Goal: Check status: Check status

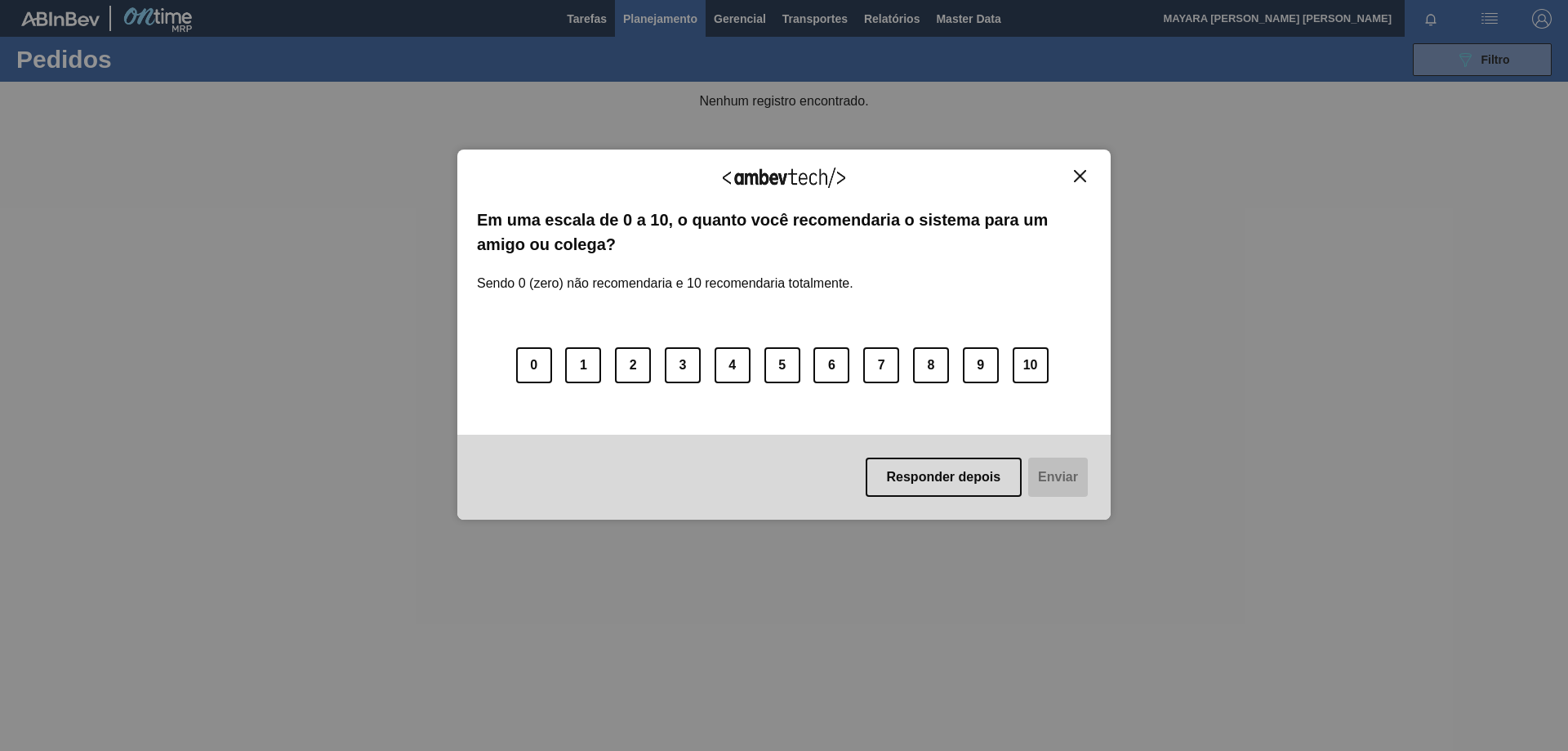
click at [1081, 164] on div "Agradecemos seu feedback! Em uma escala de 0 a 10, o quanto você recomendaria o…" at bounding box center [784, 335] width 653 height 371
click at [1086, 174] on img "Close" at bounding box center [1080, 176] width 13 height 13
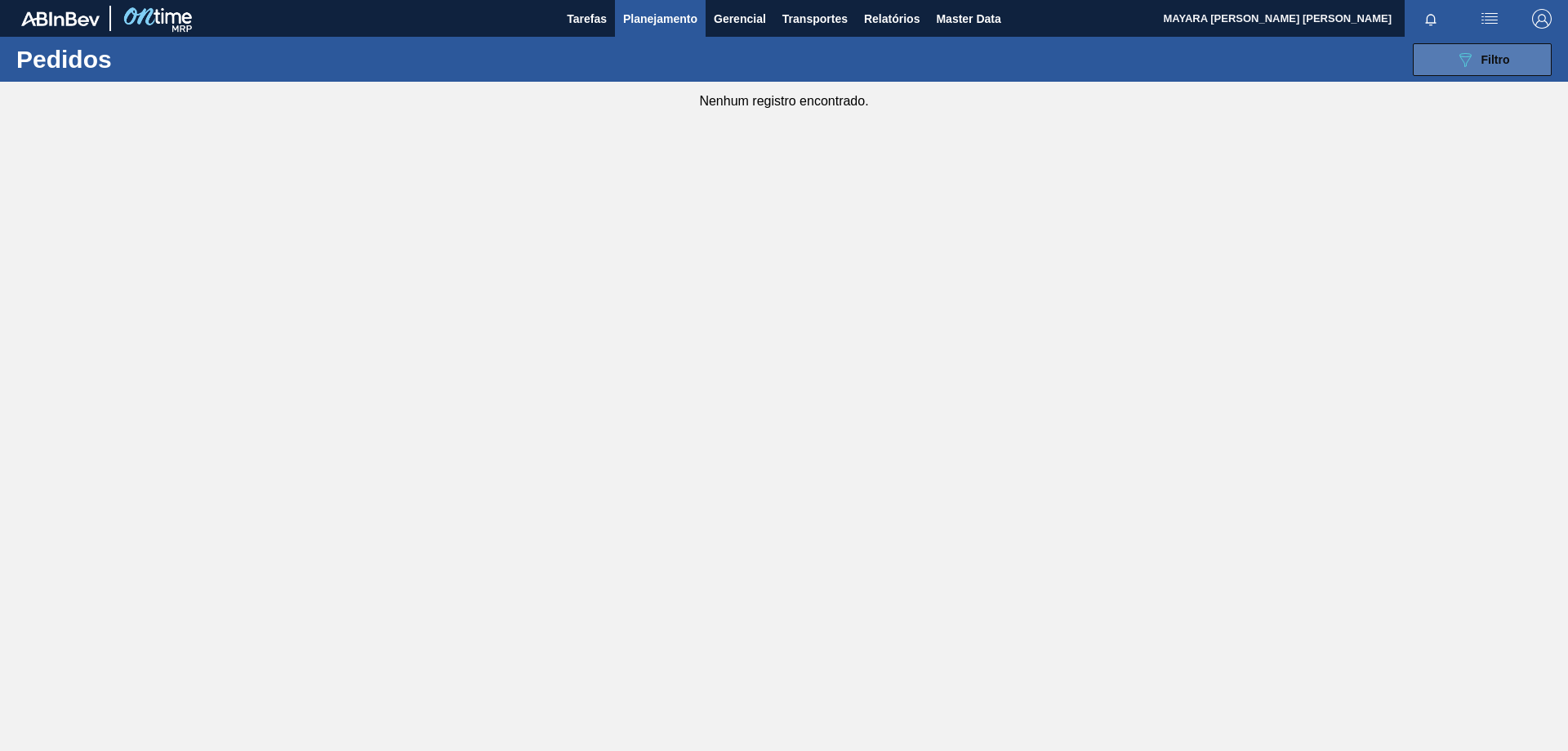
click at [1456, 59] on icon "089F7B8B-B2A5-4AFE-B5C0-19BA573D28AC" at bounding box center [1465, 60] width 19 height 19
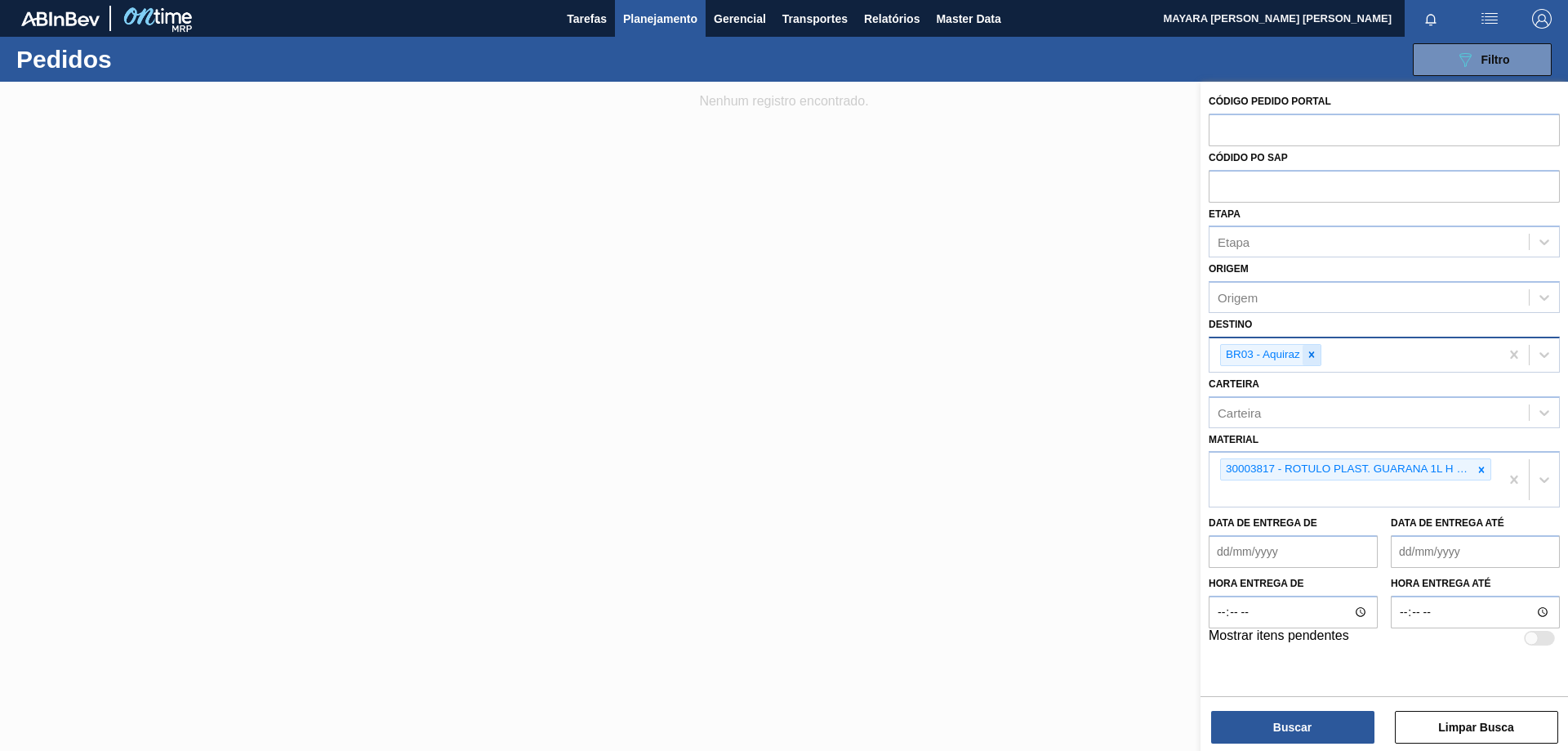
click at [1308, 353] on icon at bounding box center [1311, 354] width 12 height 12
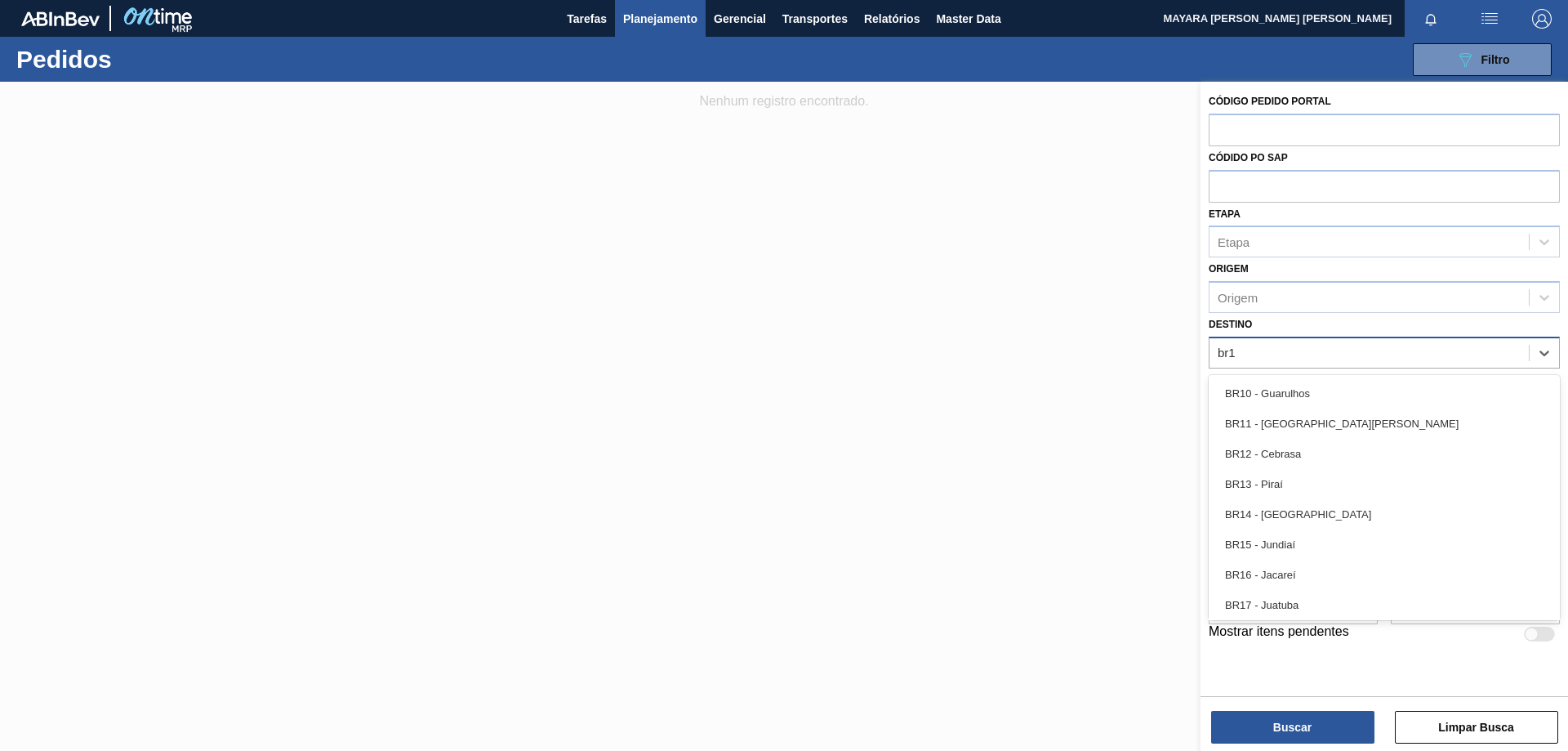
type input "br18"
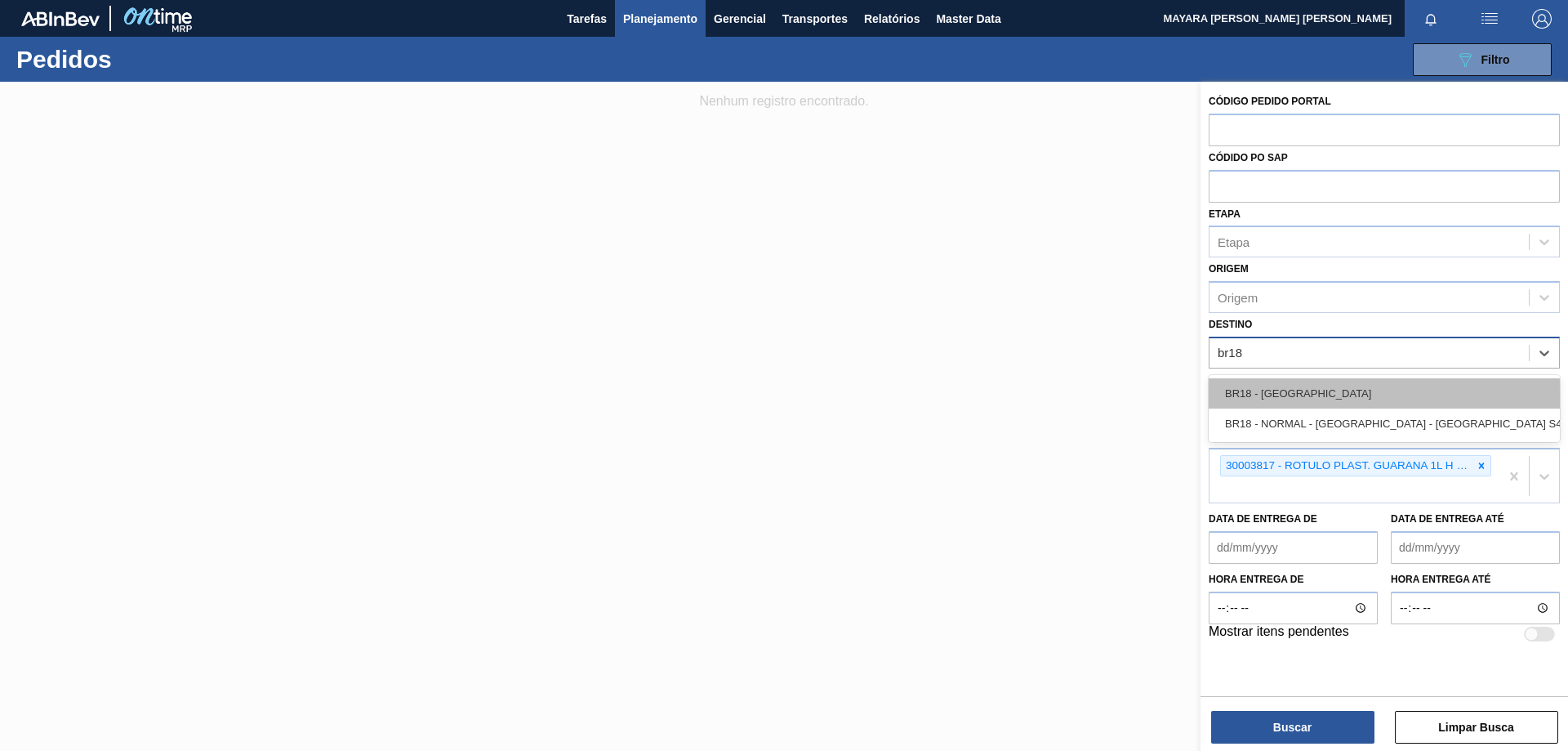
click at [1356, 387] on div "BR18 - [GEOGRAPHIC_DATA]" at bounding box center [1384, 393] width 351 height 30
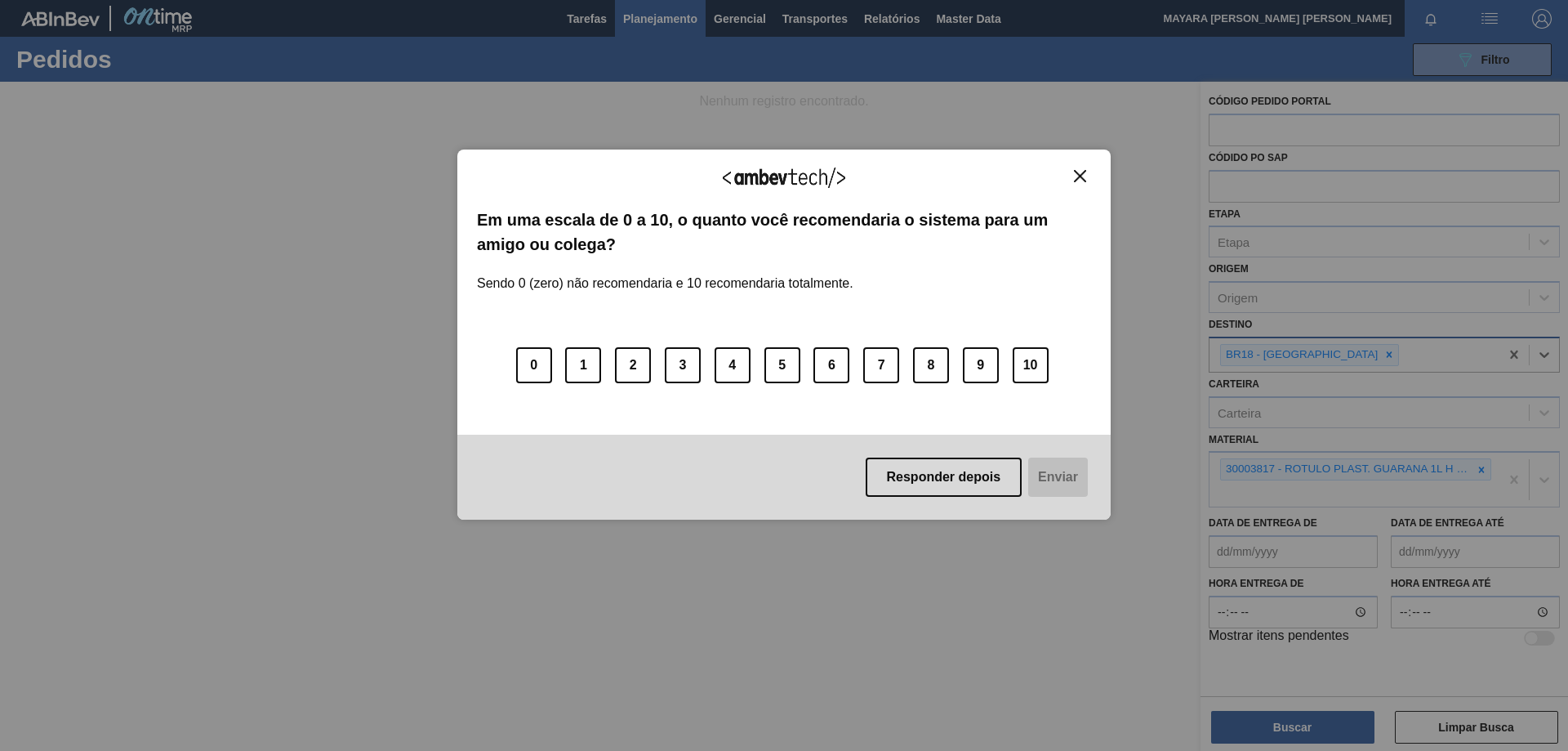
click at [1087, 175] on button "Close" at bounding box center [1080, 176] width 22 height 14
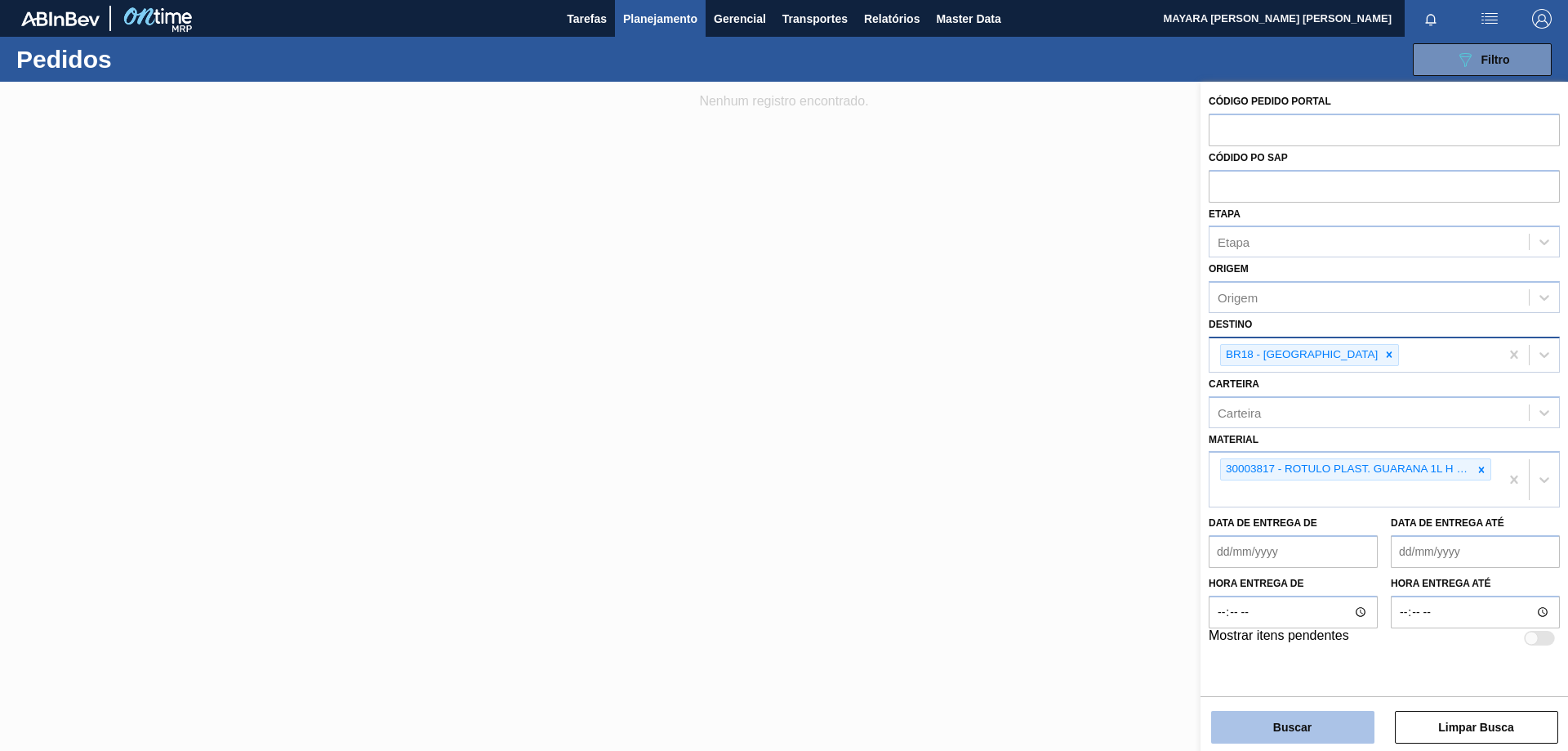
click at [1282, 725] on button "Buscar" at bounding box center [1292, 727] width 163 height 33
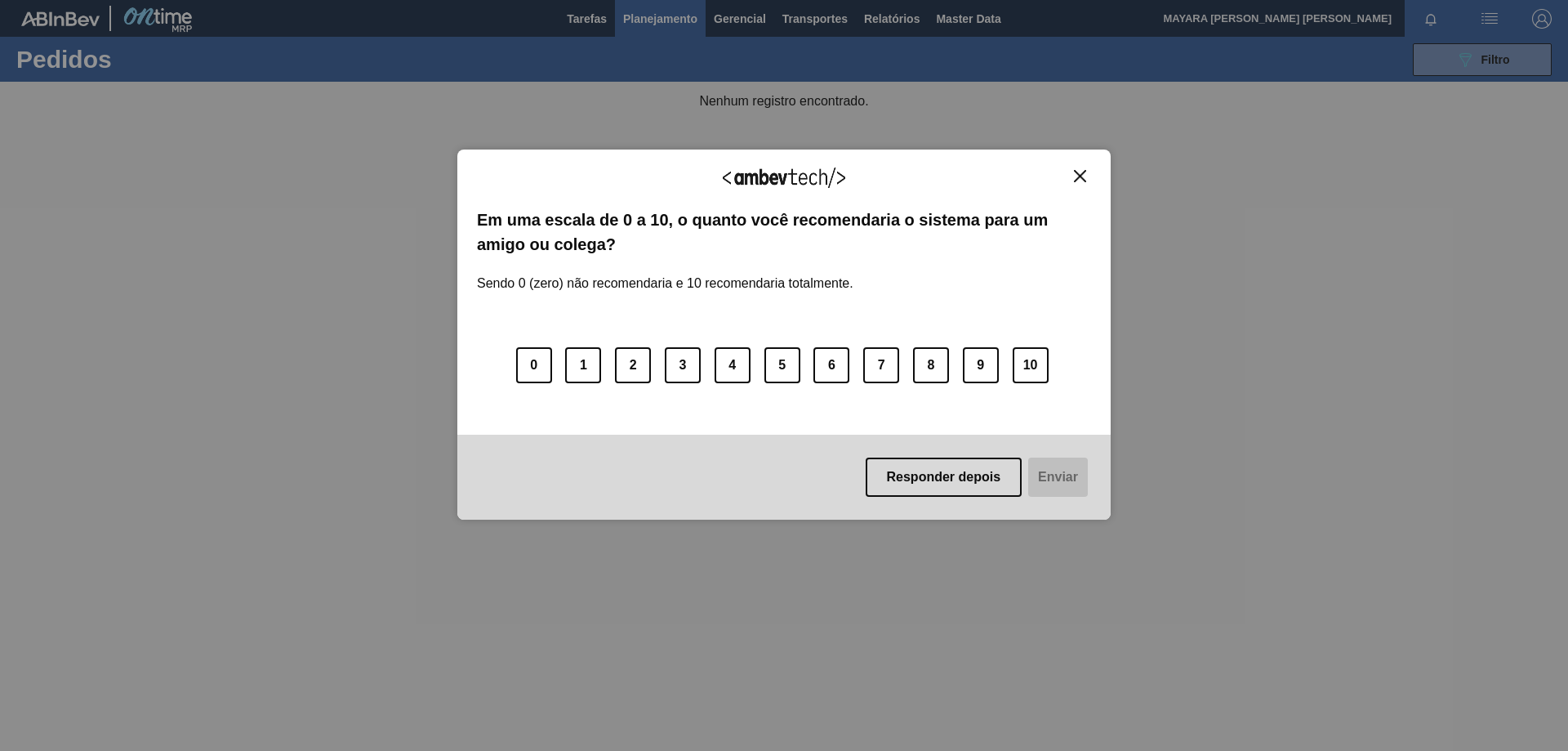
click at [1087, 177] on button "Close" at bounding box center [1080, 176] width 22 height 14
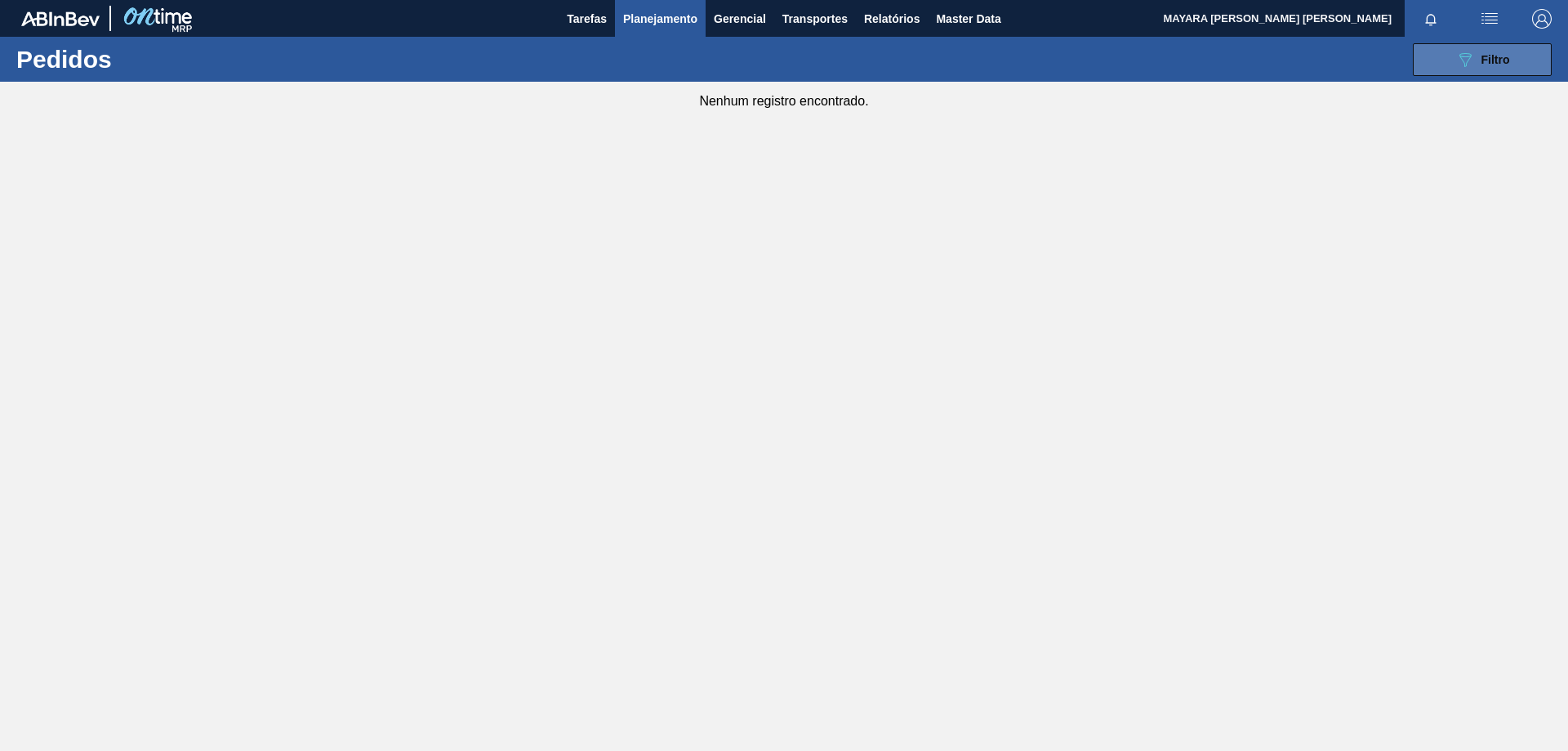
click at [1515, 61] on button "089F7B8B-B2A5-4AFE-B5C0-19BA573D28AC Filtro" at bounding box center [1482, 60] width 139 height 33
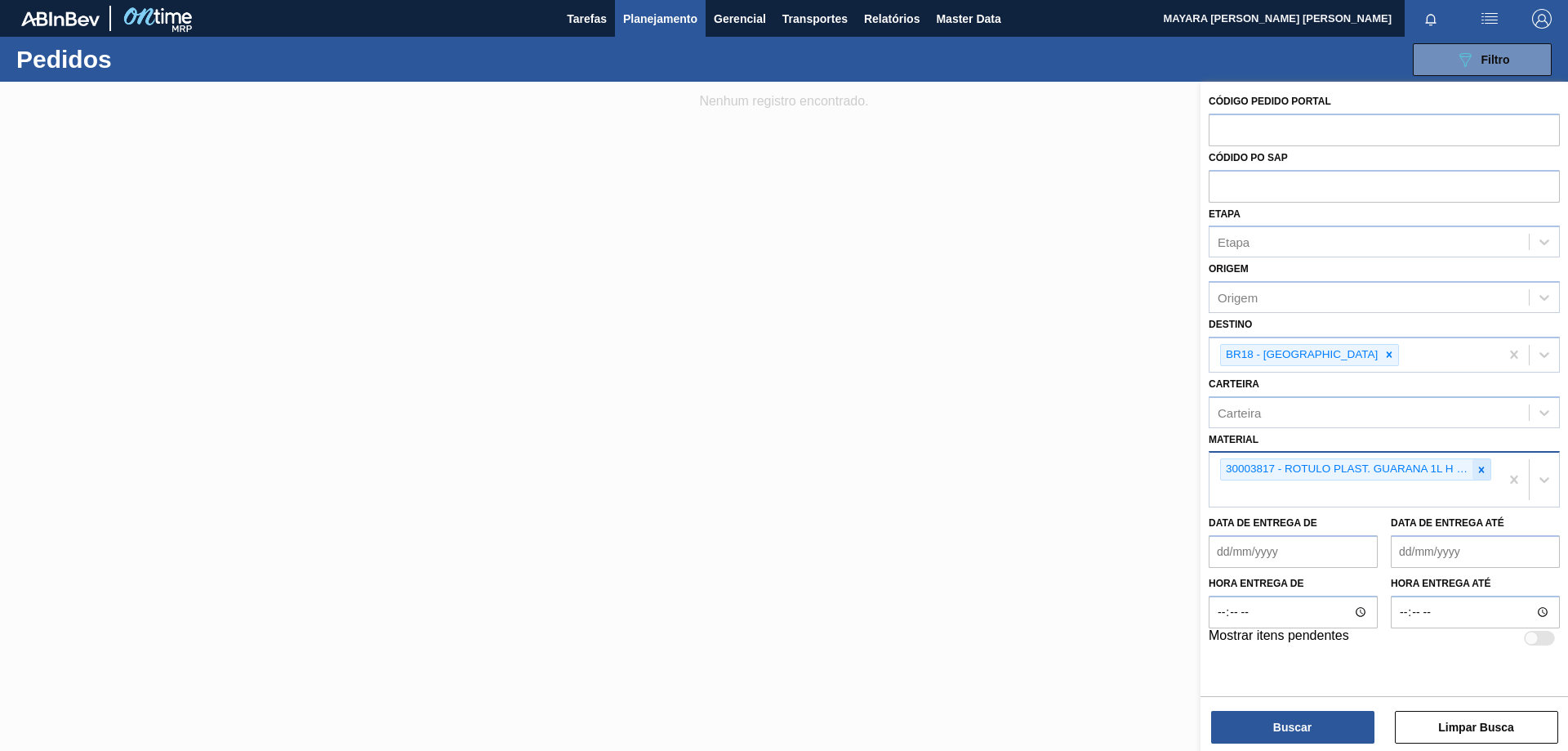
click at [1486, 464] on icon at bounding box center [1481, 470] width 12 height 12
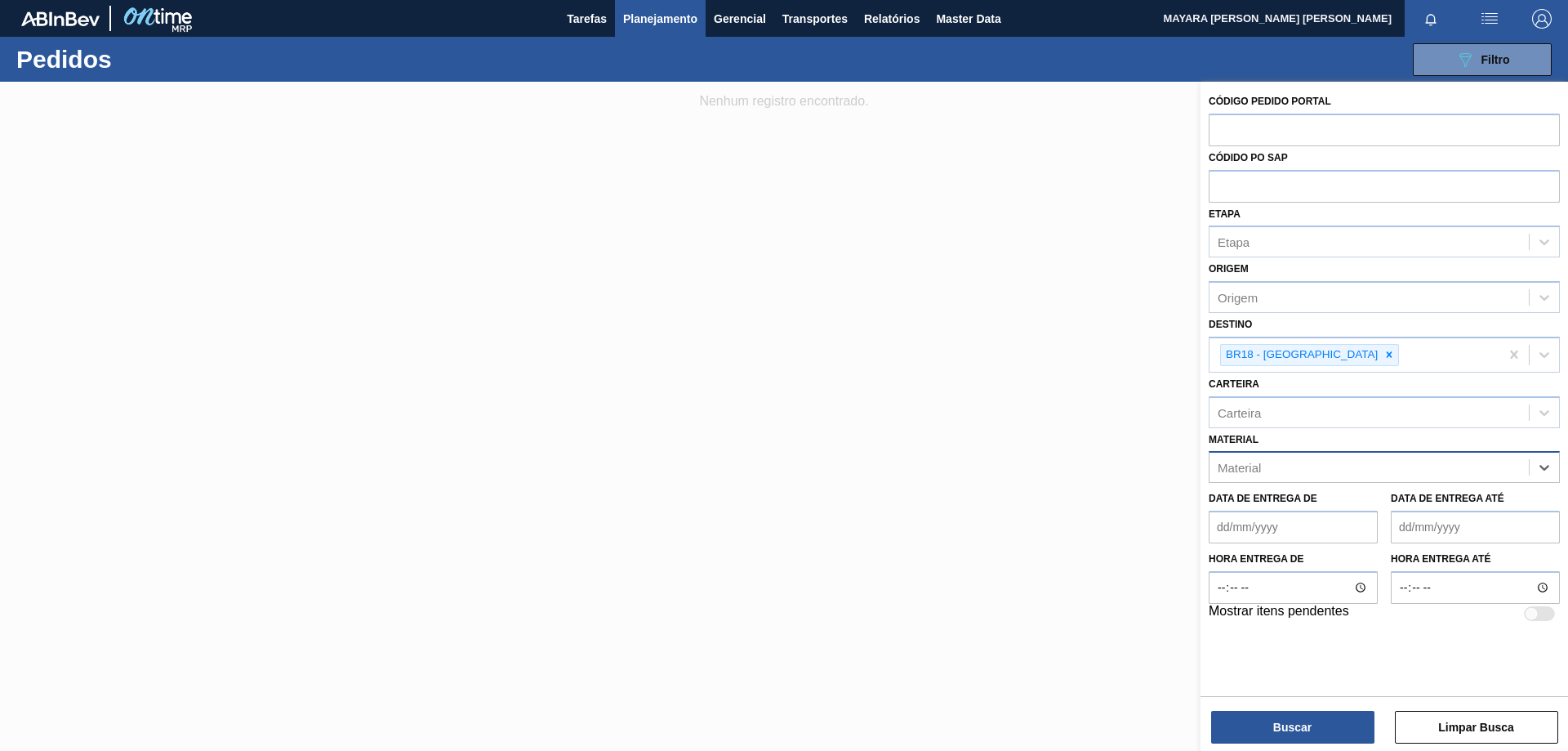
paste input "30002742"
type input "30002742"
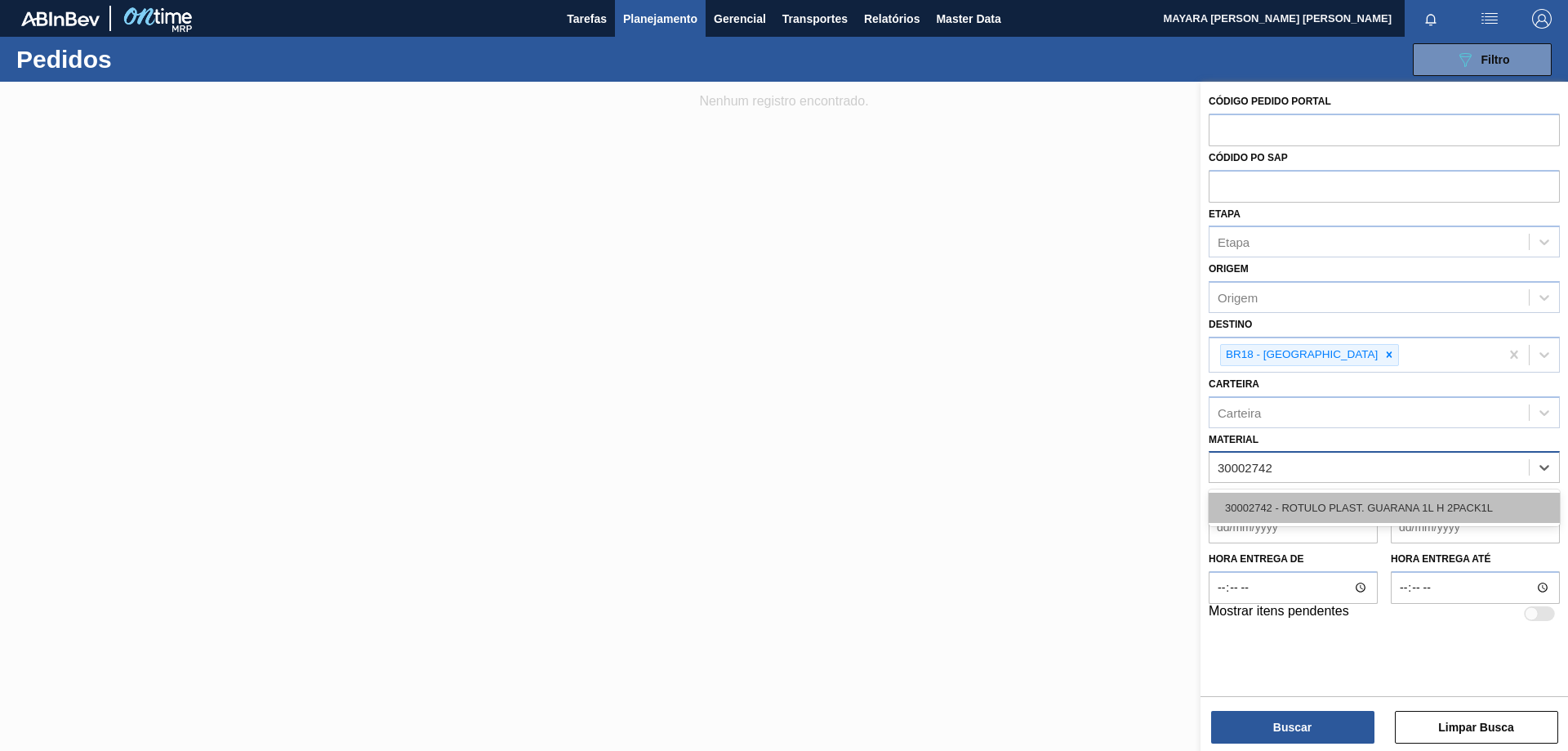
click at [1335, 508] on div "30002742 - ROTULO PLAST. GUARANA 1L H 2PACK1L" at bounding box center [1384, 507] width 351 height 30
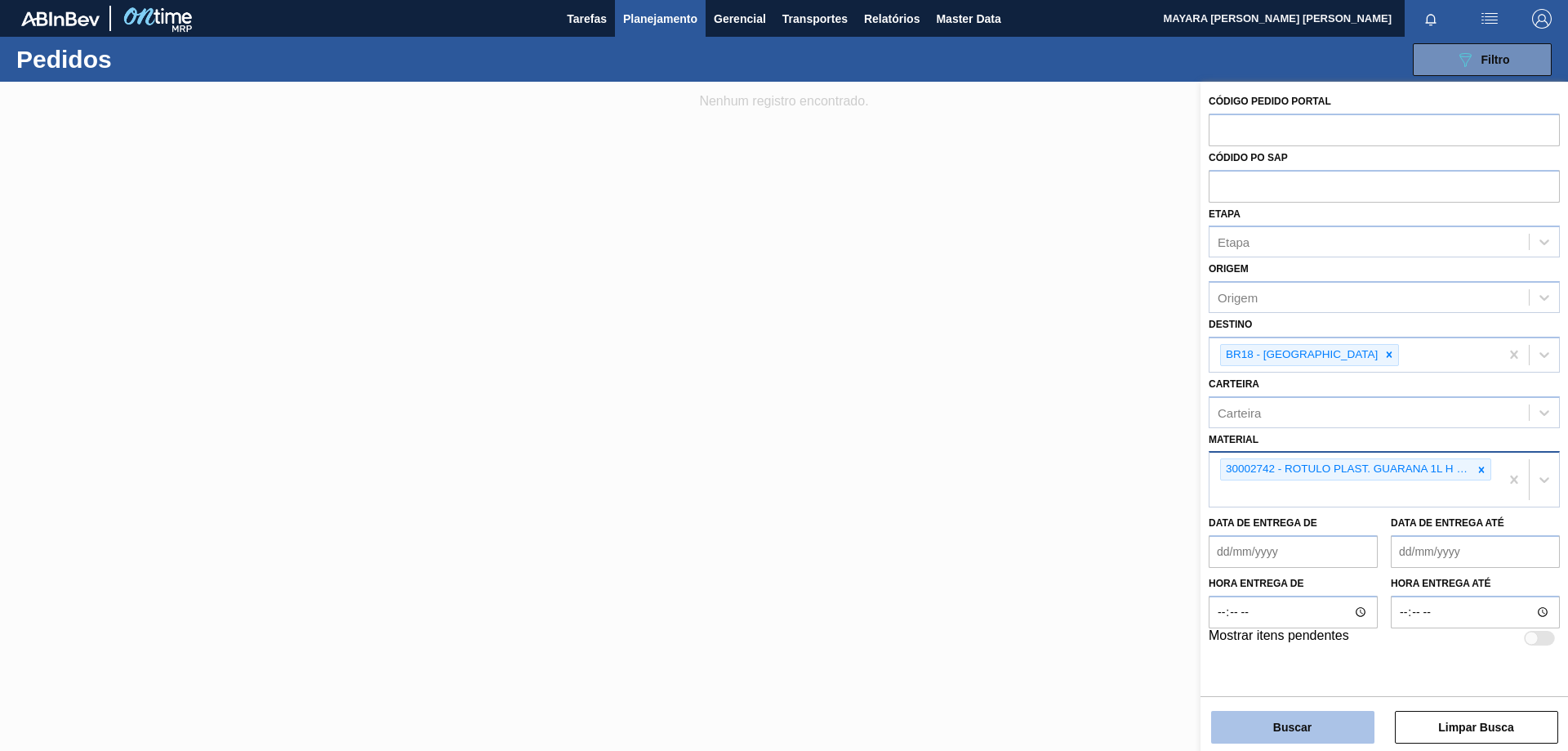
click at [1304, 727] on button "Buscar" at bounding box center [1292, 727] width 163 height 33
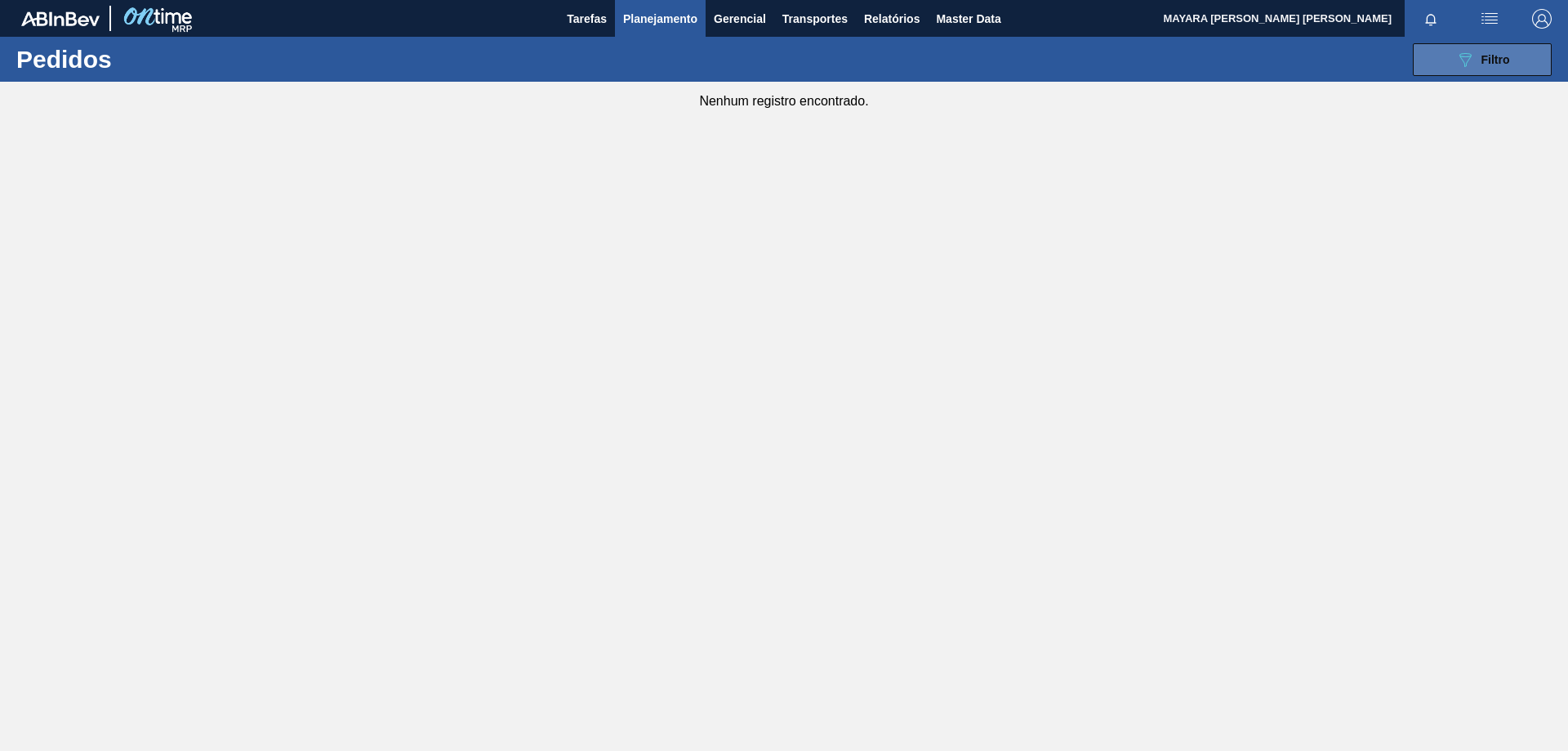
click at [1470, 61] on icon "089F7B8B-B2A5-4AFE-B5C0-19BA573D28AC" at bounding box center [1465, 60] width 19 height 19
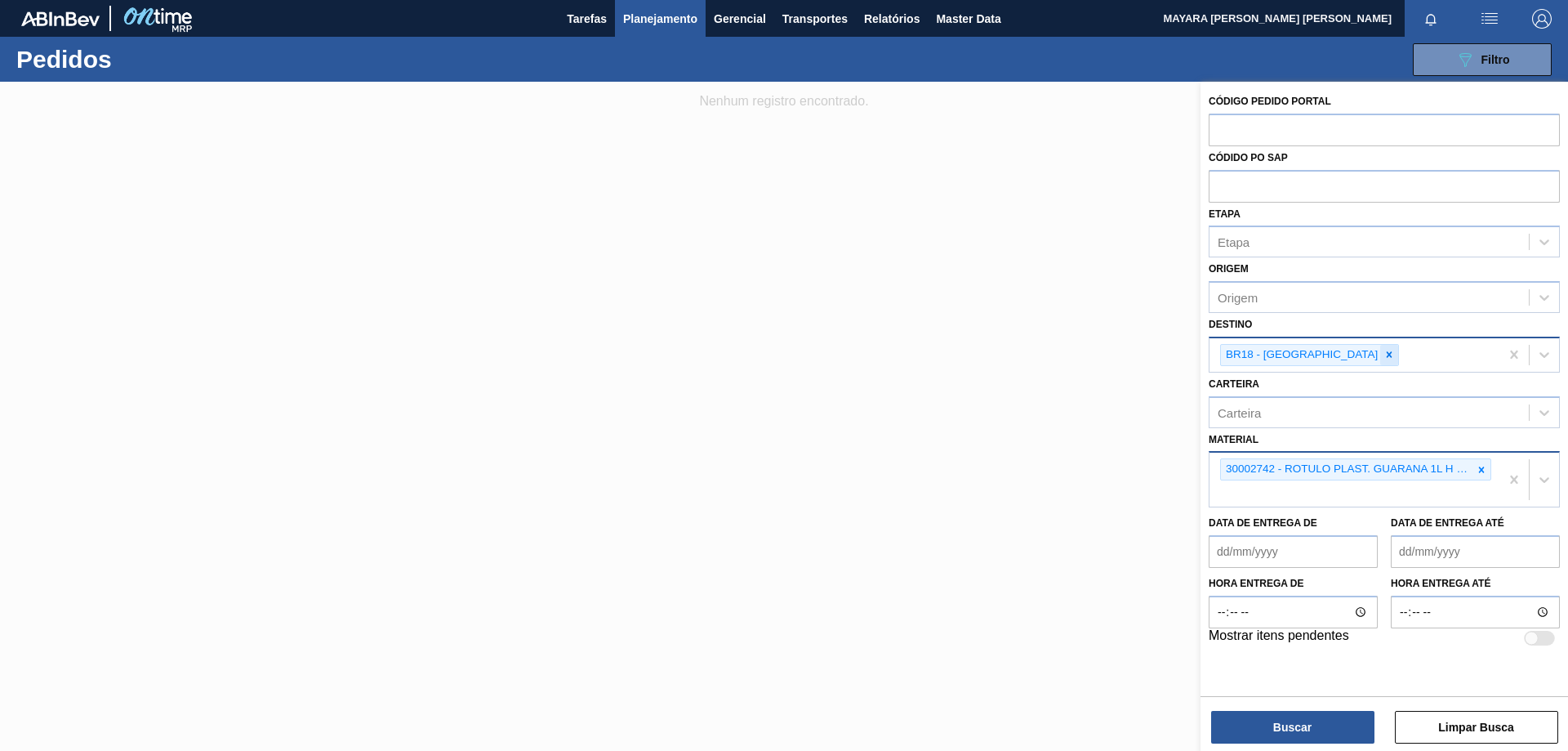
click at [1387, 352] on icon at bounding box center [1389, 355] width 6 height 6
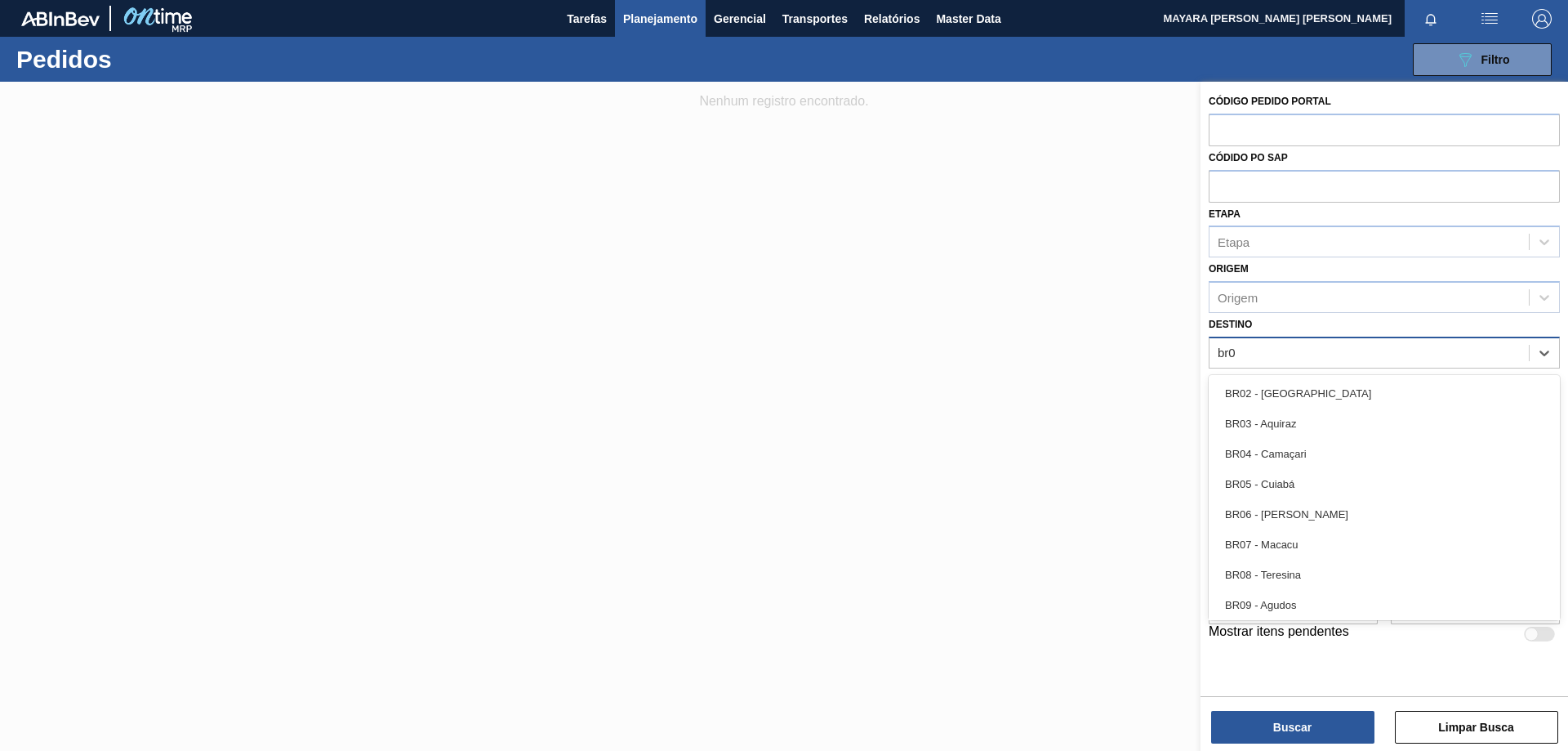
type input "br03"
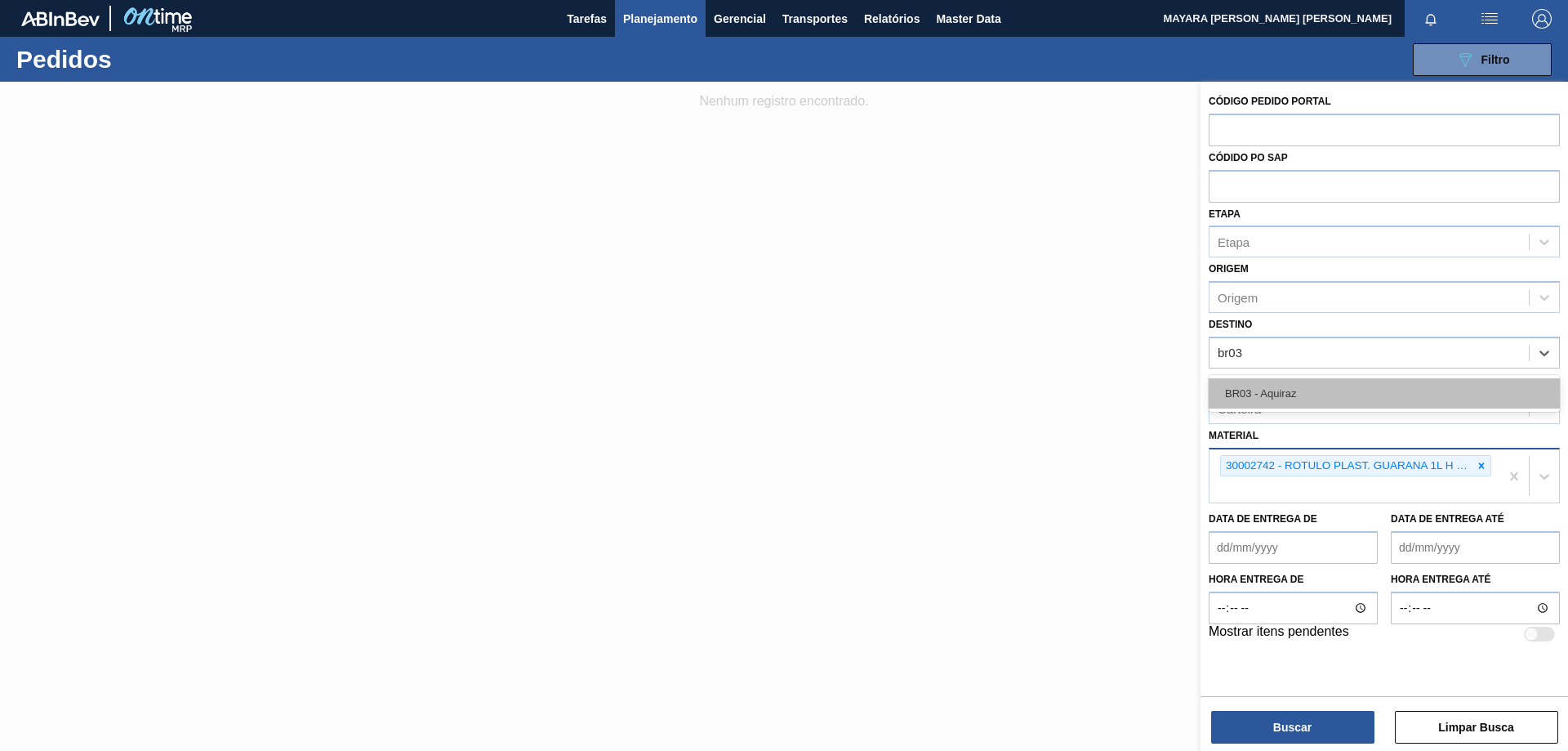
click at [1352, 392] on div "BR03 - Aquiraz" at bounding box center [1384, 393] width 351 height 30
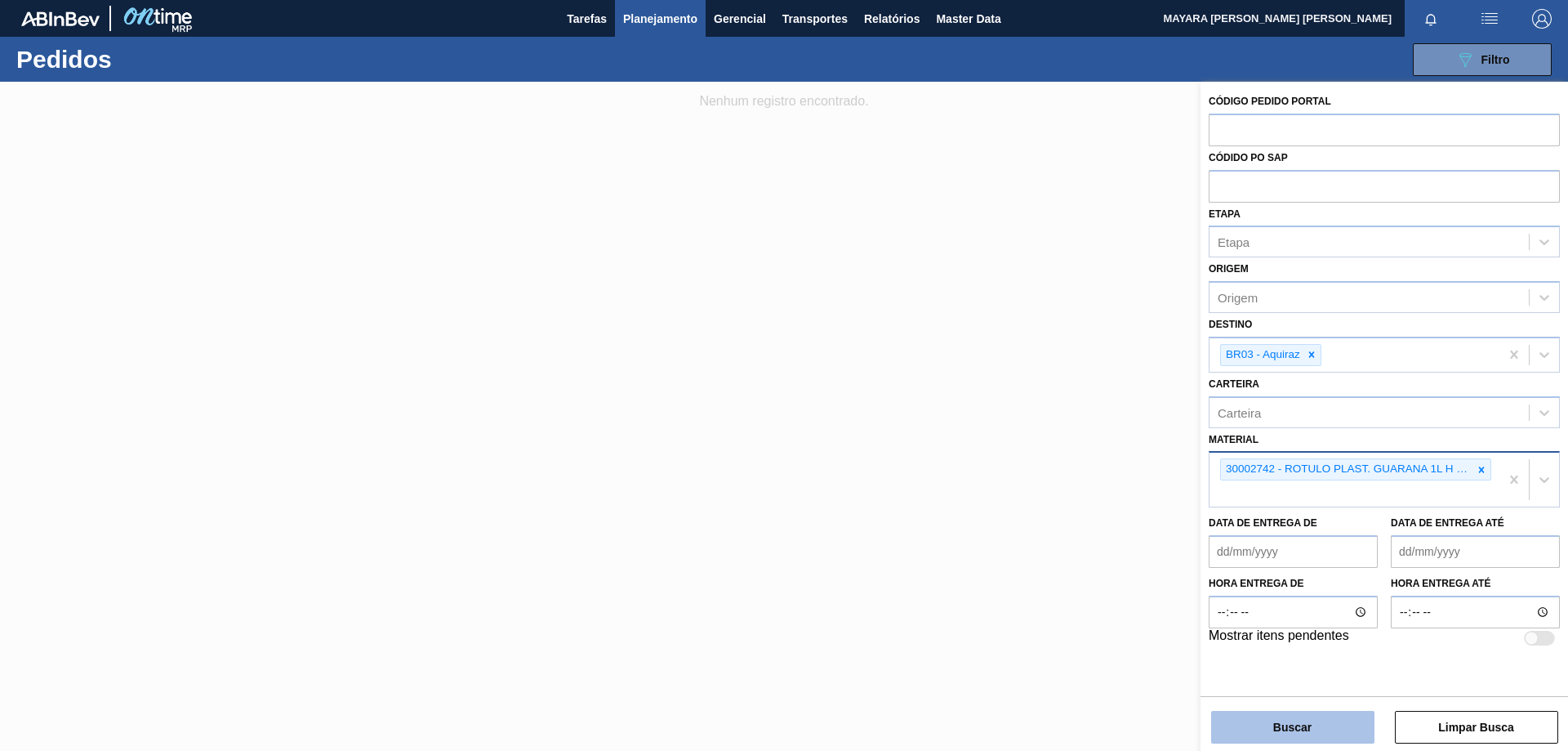
click at [1341, 733] on button "Buscar" at bounding box center [1292, 727] width 163 height 33
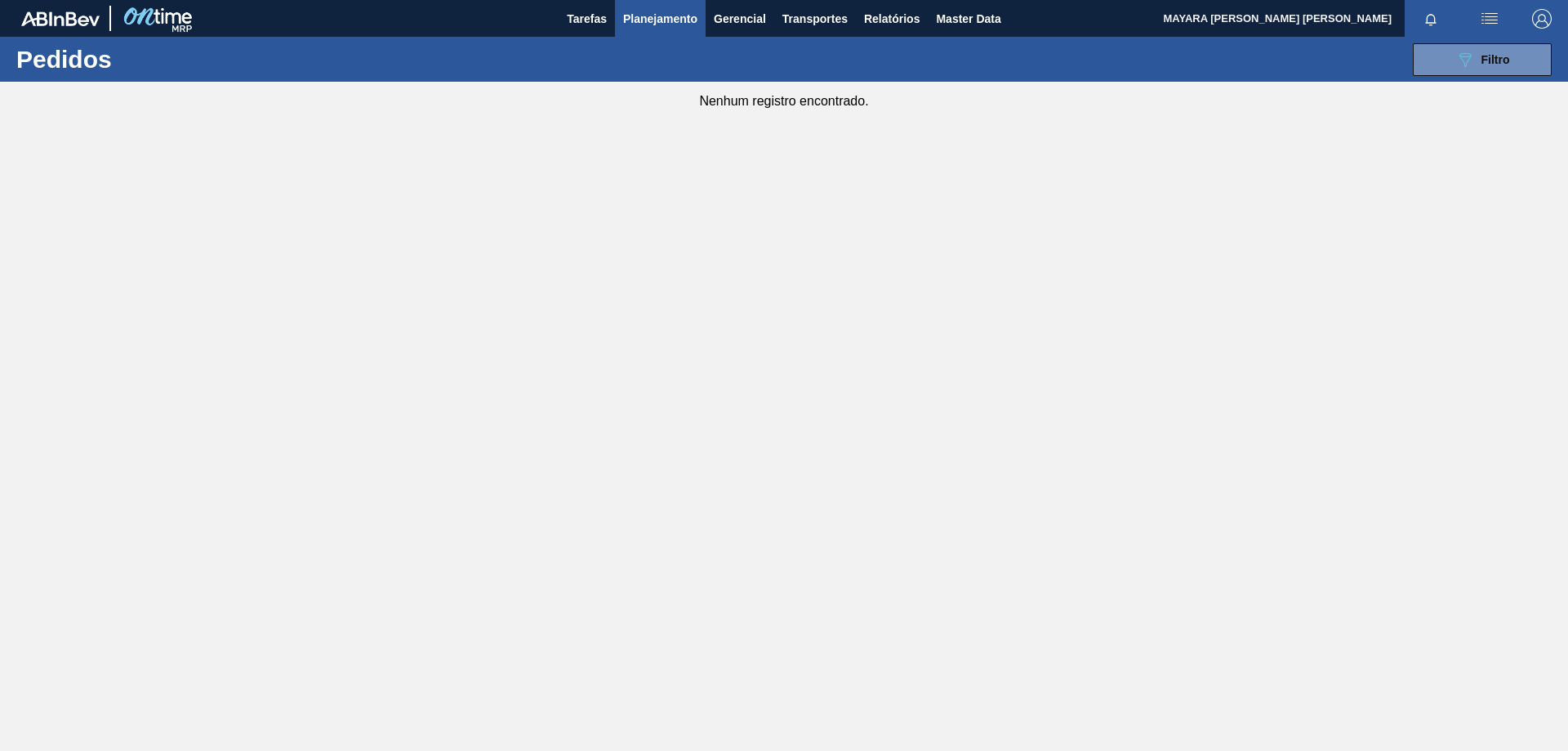
click at [683, 16] on span "Planejamento" at bounding box center [660, 18] width 74 height 19
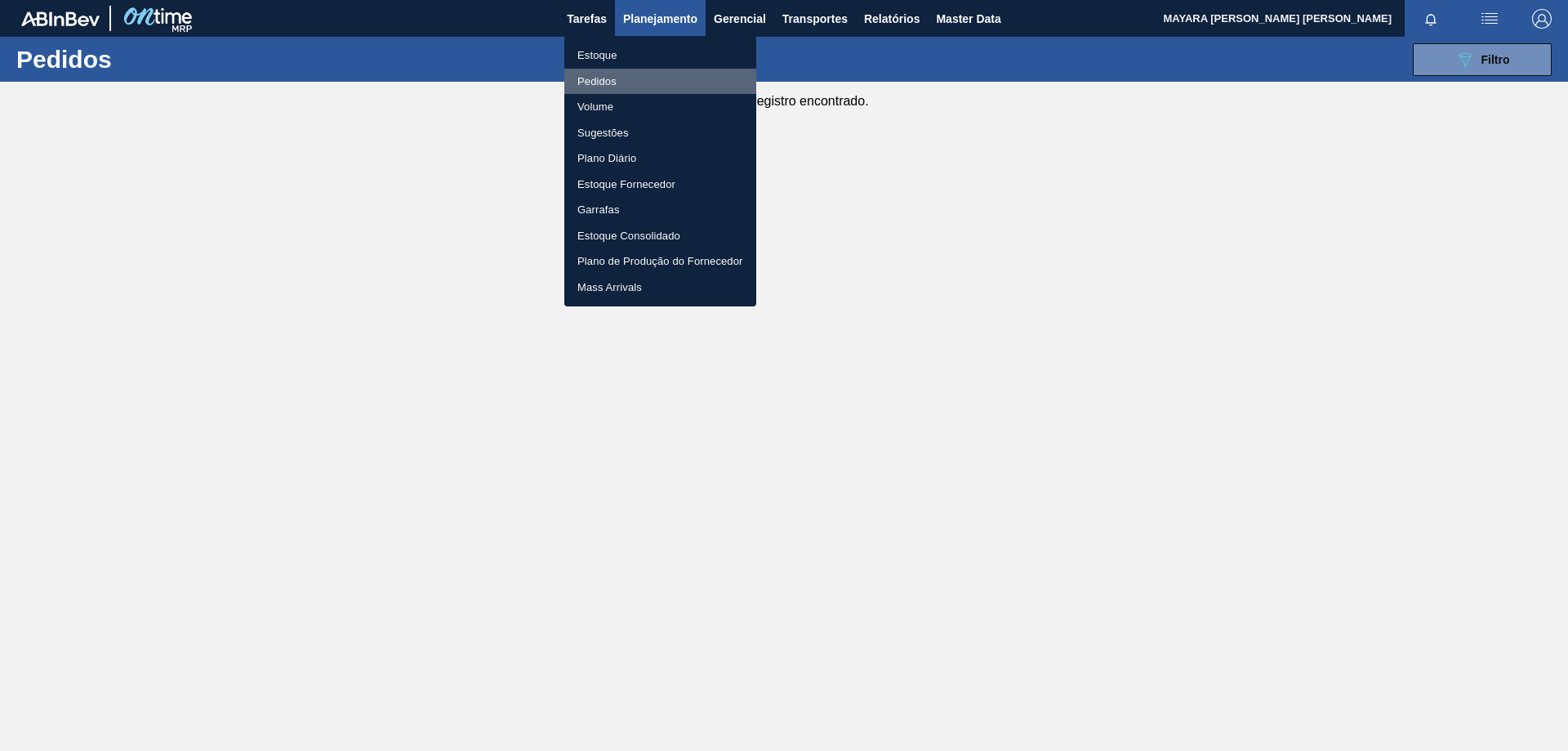
click at [640, 93] on li "Pedidos" at bounding box center [660, 81] width 192 height 26
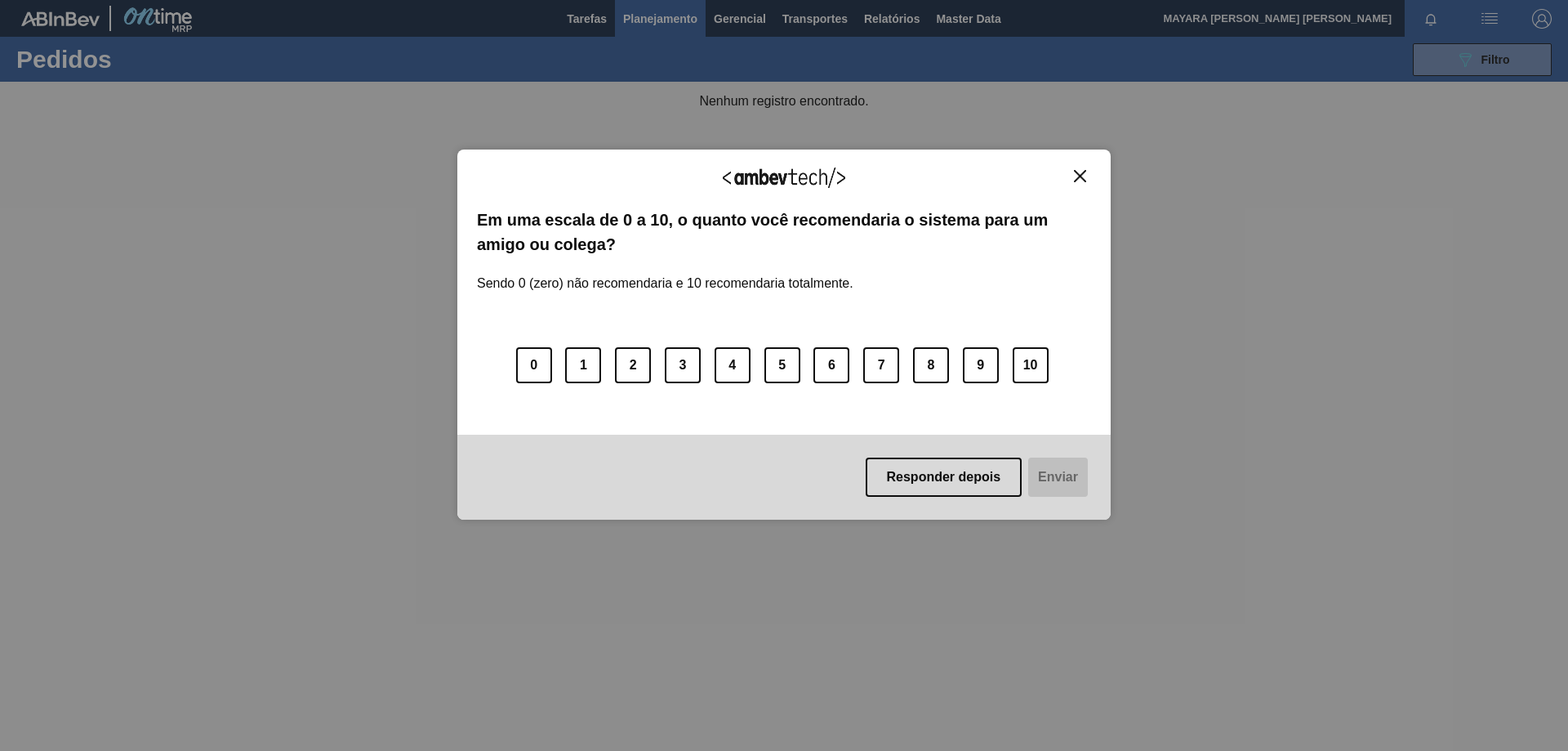
click at [1076, 181] on img "Close" at bounding box center [1080, 176] width 13 height 13
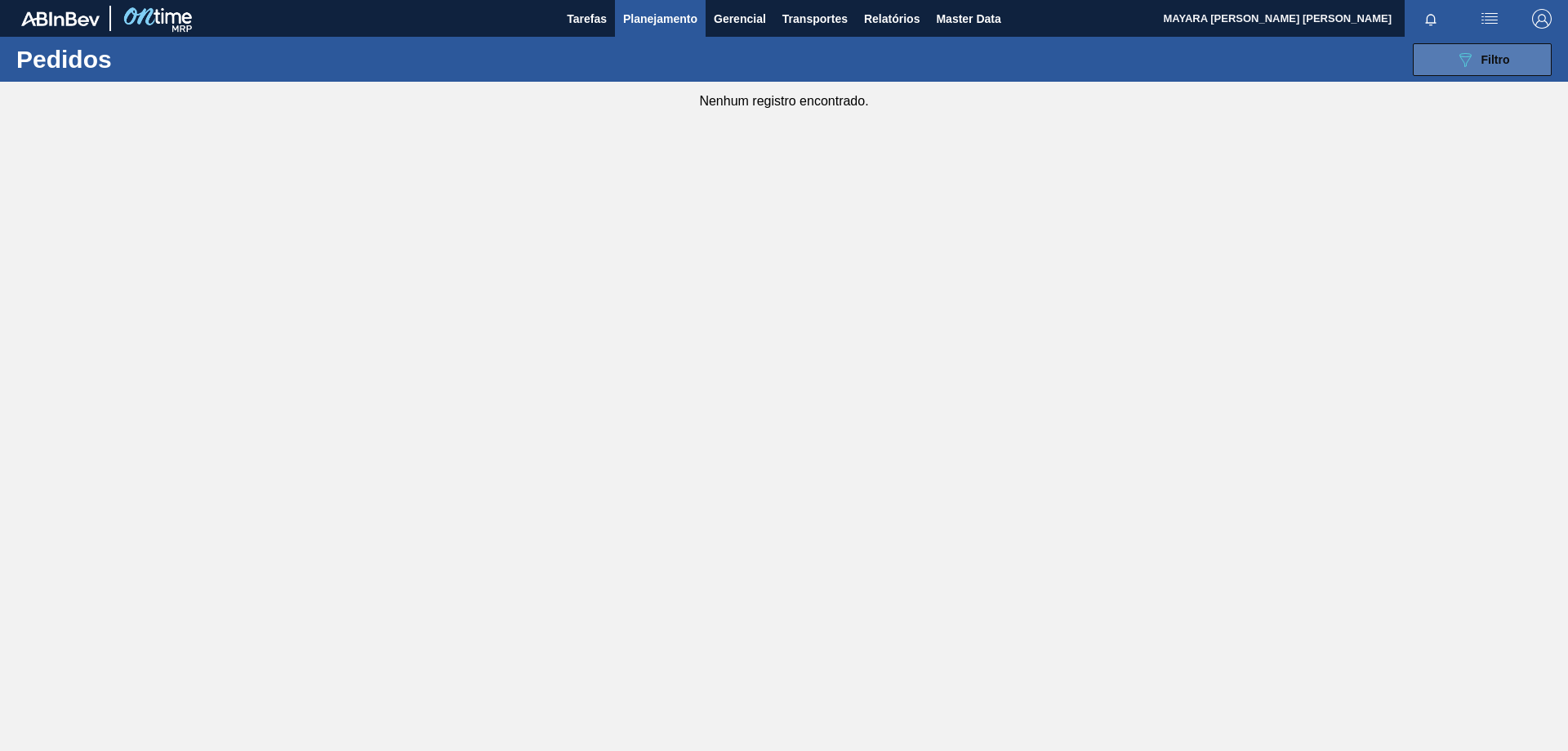
click at [1501, 59] on span "Filtro" at bounding box center [1496, 60] width 29 height 14
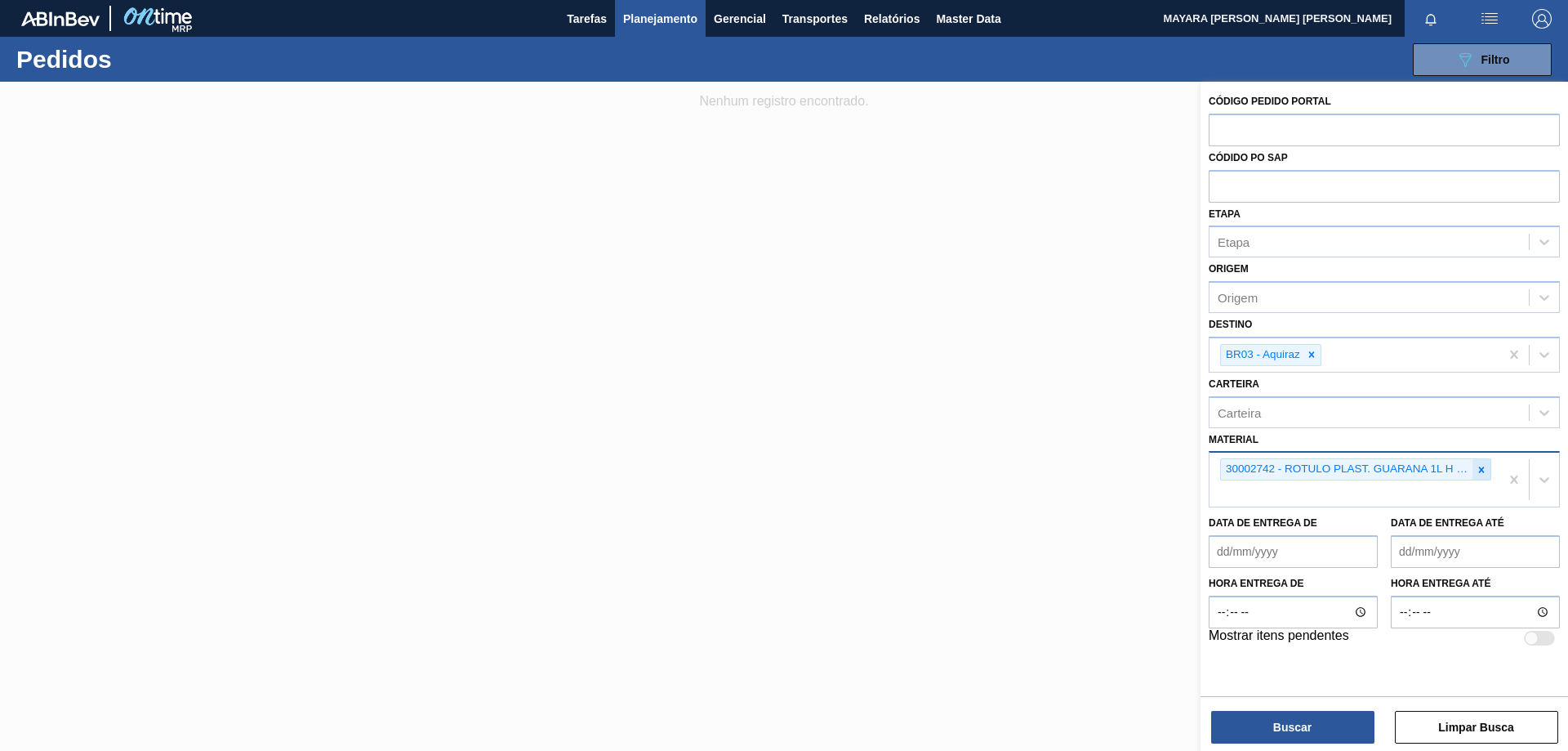
click at [1481, 474] on icon at bounding box center [1481, 470] width 12 height 12
